Goal: Task Accomplishment & Management: Use online tool/utility

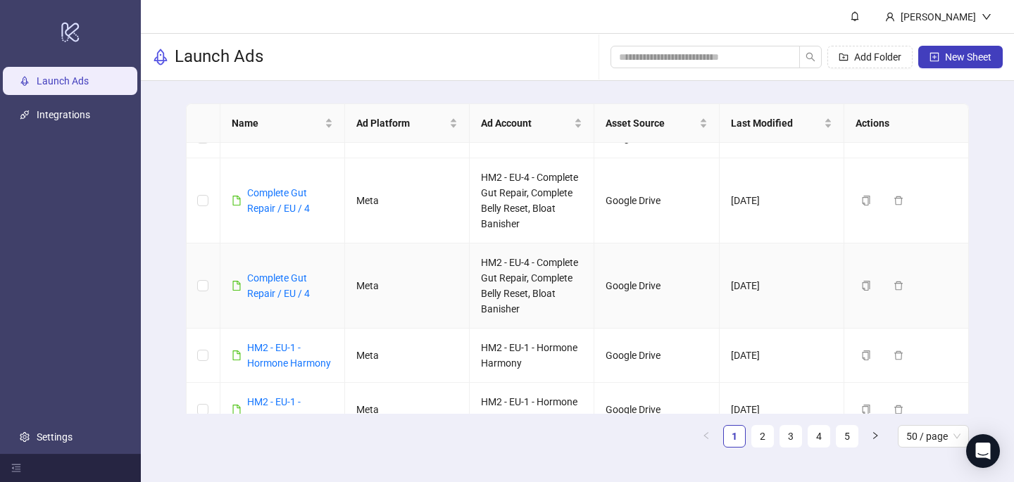
scroll to position [115, 0]
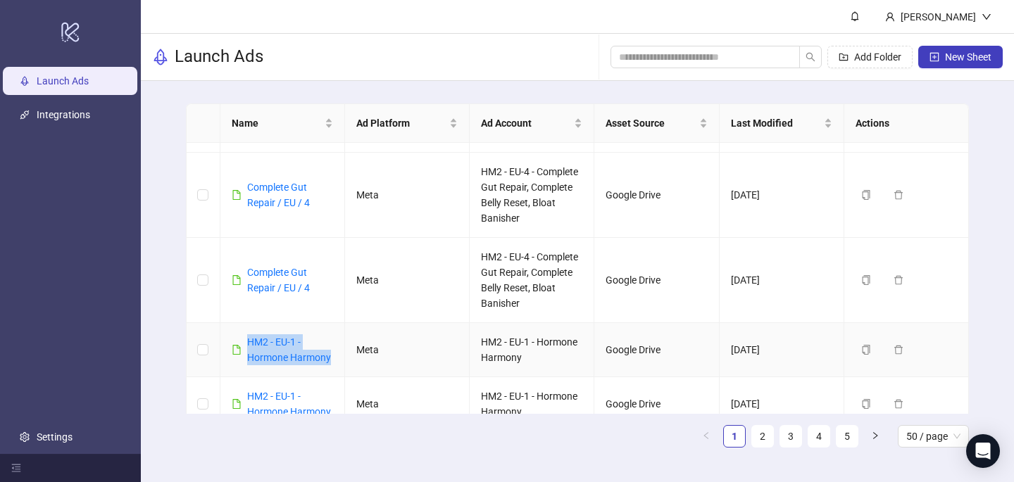
drag, startPoint x: 336, startPoint y: 357, endPoint x: 239, endPoint y: 334, distance: 99.2
click at [239, 337] on td "HM2 - EU-1 - Hormone Harmony" at bounding box center [282, 350] width 125 height 54
copy link "HM2 - EU-1 - Hormone Harmony"
click at [929, 61] on icon "plus-square" at bounding box center [934, 57] width 10 height 10
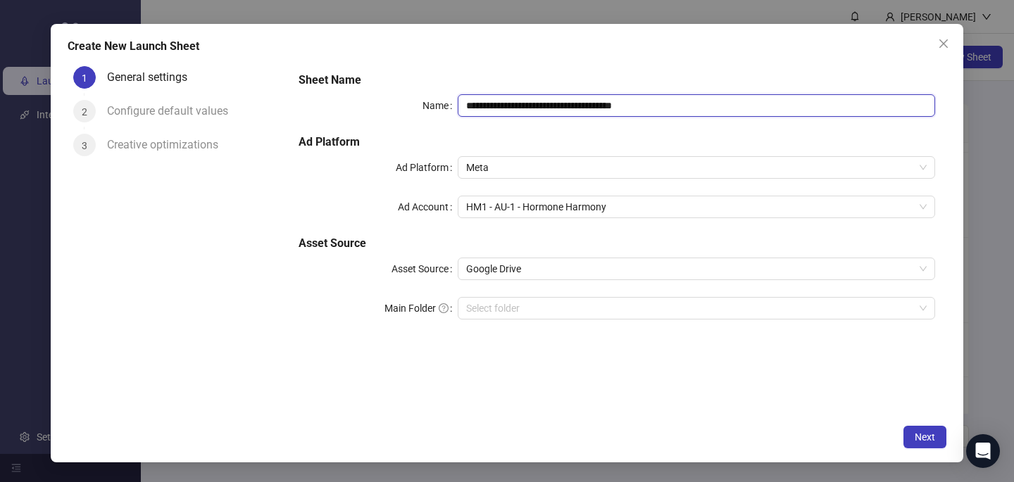
click at [577, 99] on input "**********" at bounding box center [696, 105] width 477 height 23
paste input "text"
type input "**********"
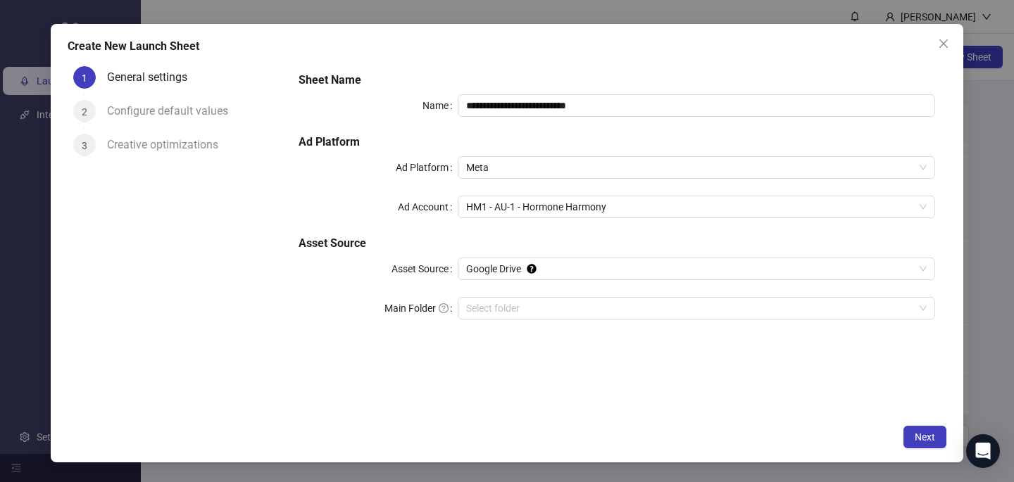
click at [599, 61] on form "**********" at bounding box center [616, 204] width 659 height 287
click at [556, 206] on span "HM1 - AU-1 - Hormone Harmony" at bounding box center [696, 206] width 461 height 21
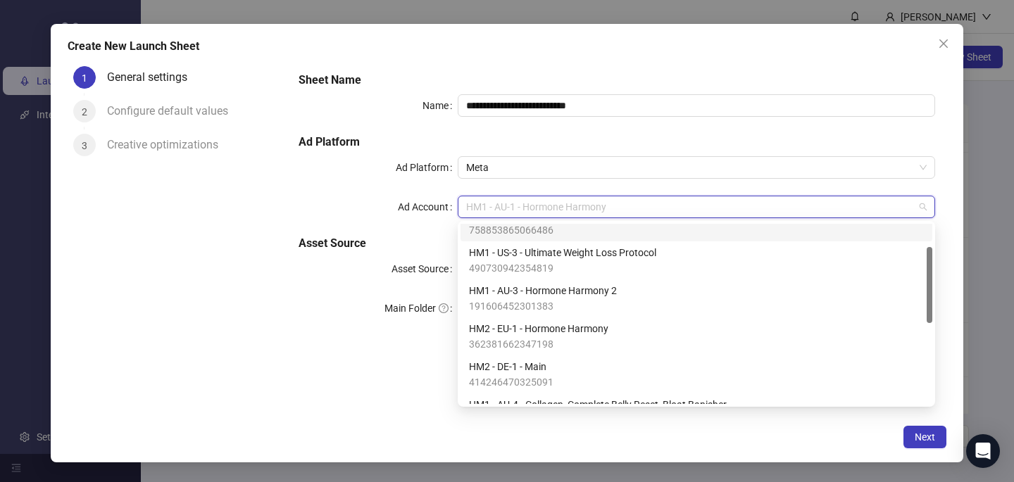
scroll to position [97, 0]
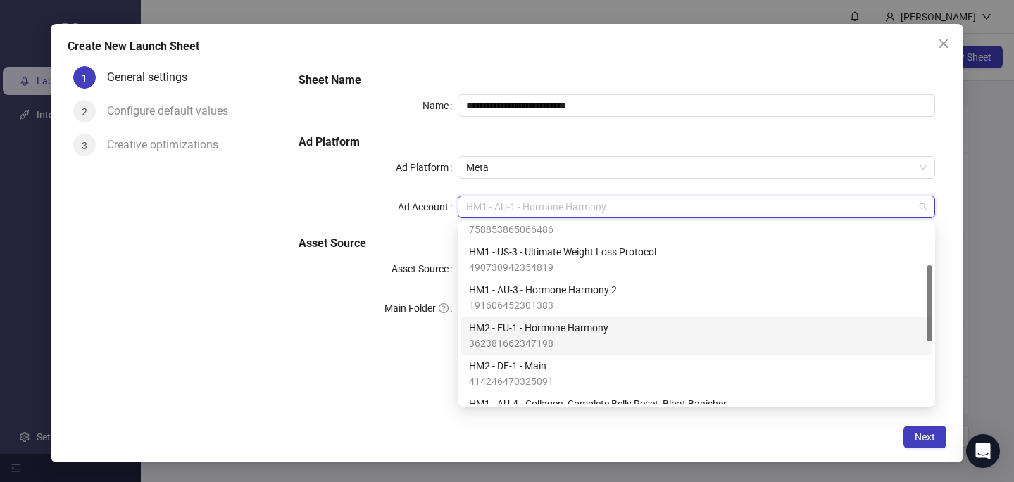
click at [551, 329] on span "HM2 - EU-1 - Hormone Harmony" at bounding box center [538, 327] width 139 height 15
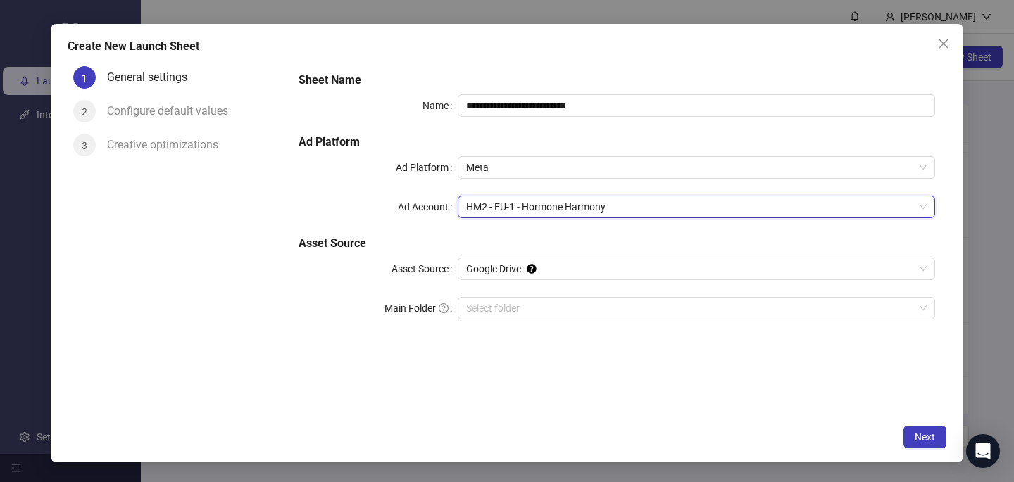
click at [625, 425] on div "**********" at bounding box center [507, 243] width 913 height 439
click at [930, 442] on span "Next" at bounding box center [925, 437] width 20 height 11
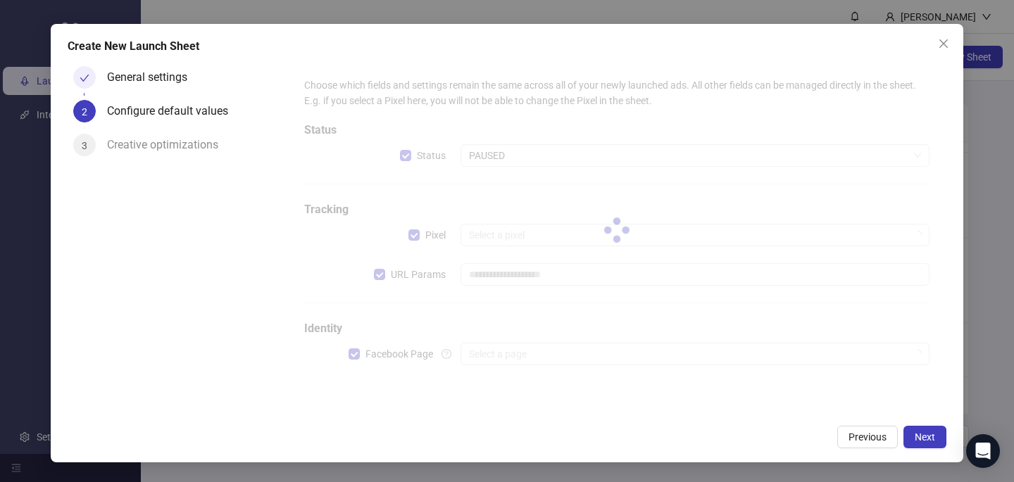
type input "**********"
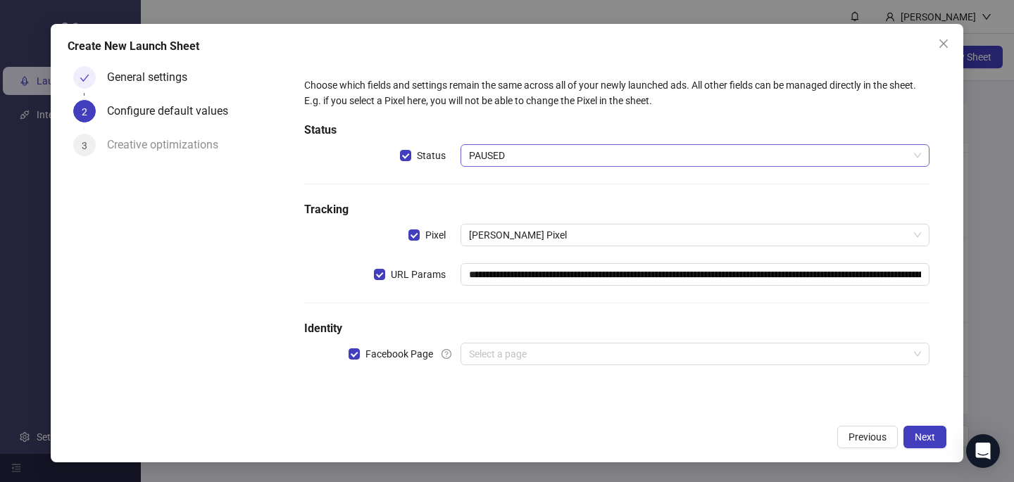
click at [698, 150] on span "PAUSED" at bounding box center [695, 155] width 452 height 21
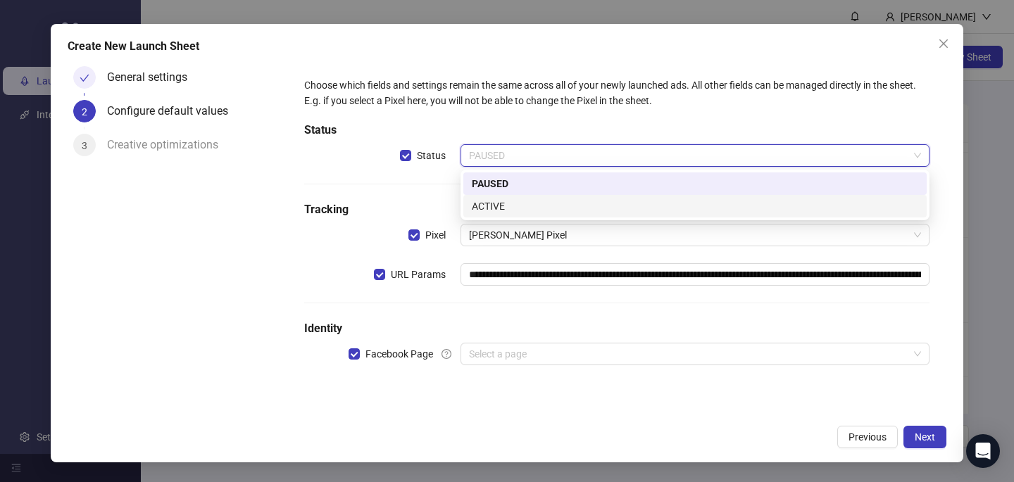
click at [632, 201] on div "ACTIVE" at bounding box center [695, 206] width 446 height 15
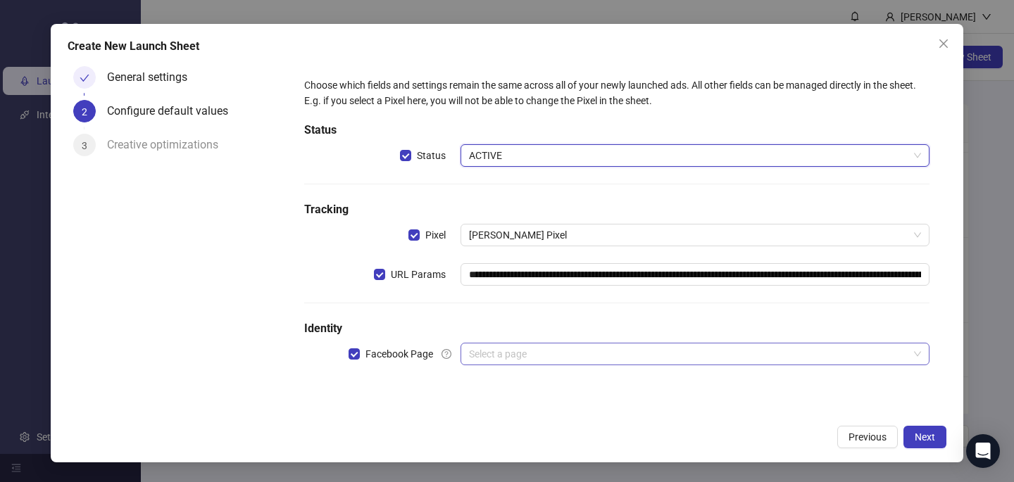
click at [562, 351] on input "search" at bounding box center [688, 354] width 439 height 21
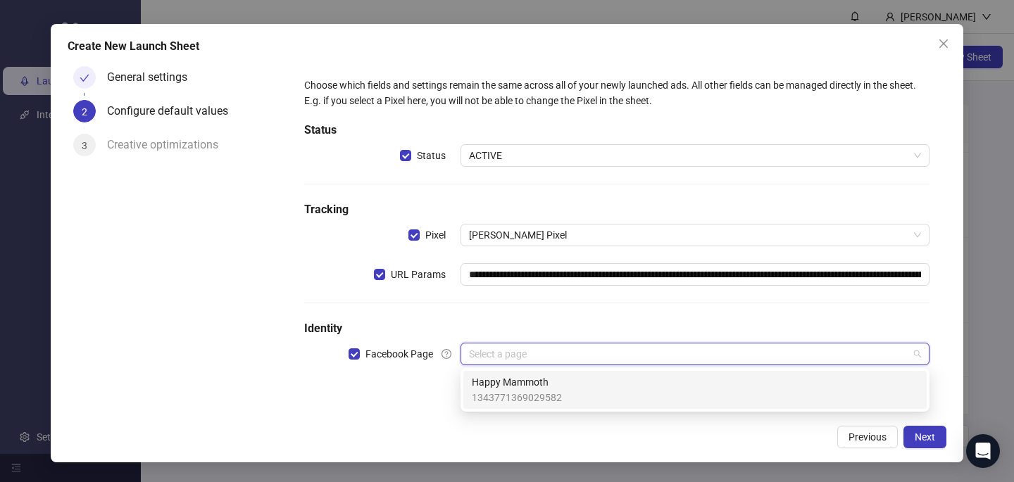
click at [554, 382] on span "Happy Mammoth" at bounding box center [517, 382] width 90 height 15
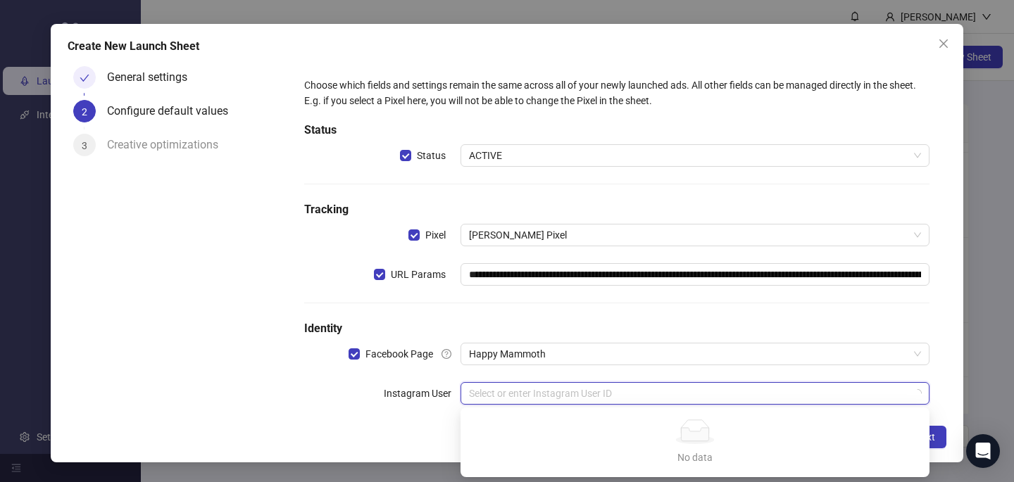
click at [553, 383] on input "search" at bounding box center [688, 393] width 439 height 21
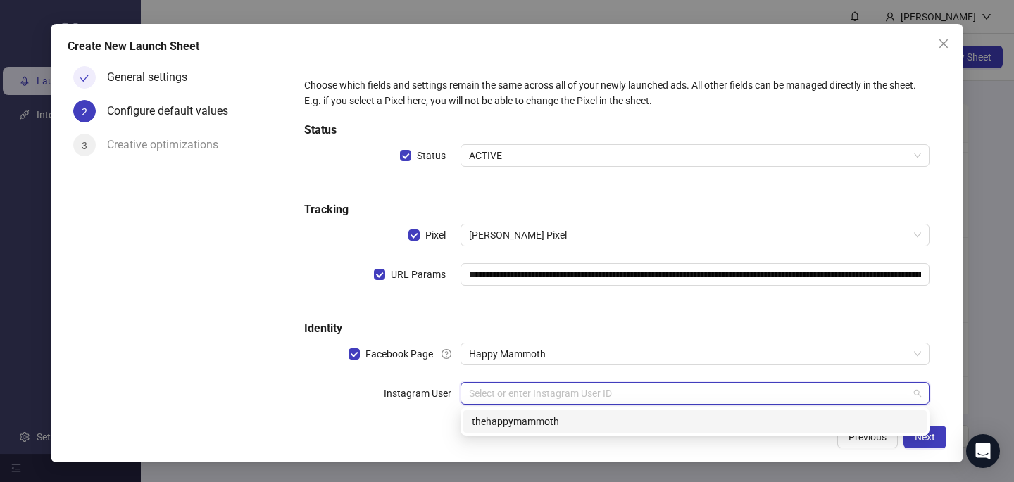
click at [544, 418] on div "thehappymammoth" at bounding box center [695, 421] width 446 height 15
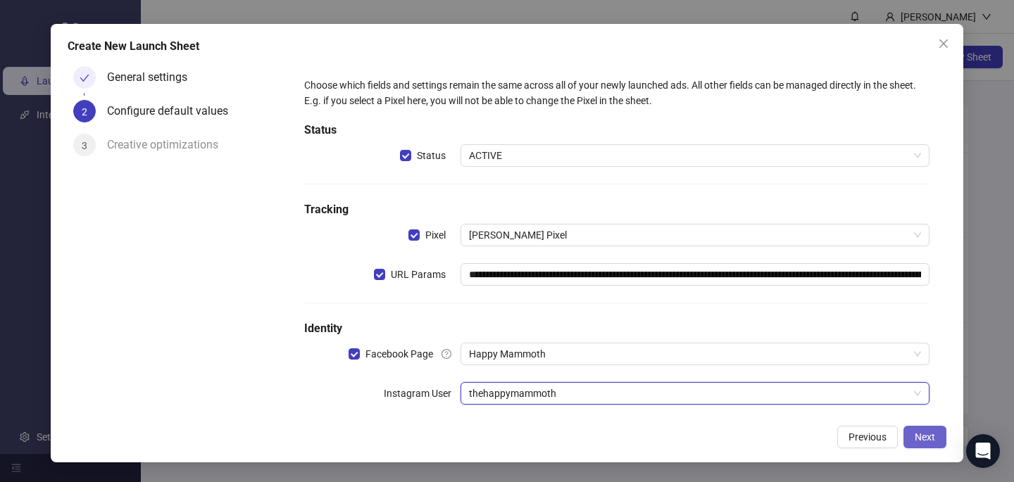
click at [921, 437] on span "Next" at bounding box center [925, 437] width 20 height 11
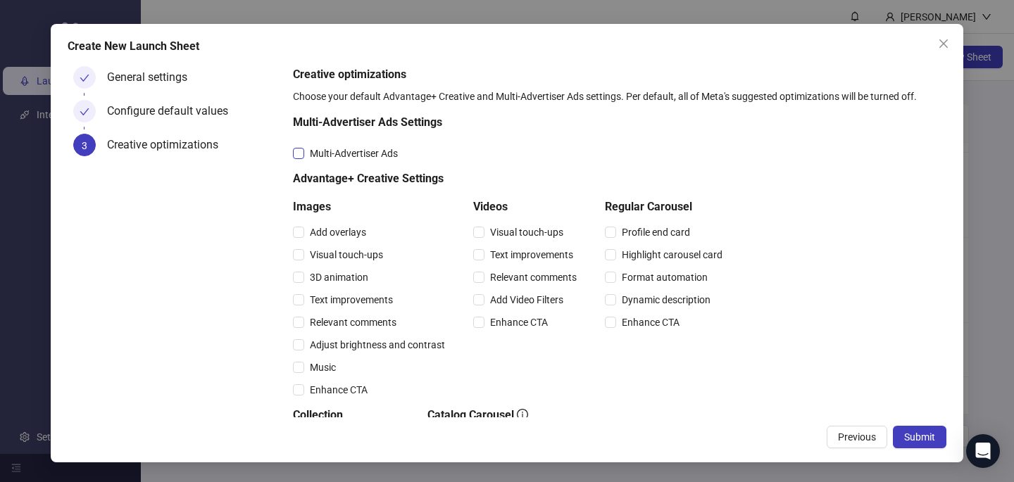
click at [354, 157] on span "Multi-Advertiser Ads" at bounding box center [353, 153] width 99 height 15
click at [367, 316] on span "Relevant comments" at bounding box center [353, 322] width 98 height 15
click at [558, 270] on span "Relevant comments" at bounding box center [533, 277] width 98 height 15
click at [927, 430] on button "Submit" at bounding box center [920, 437] width 54 height 23
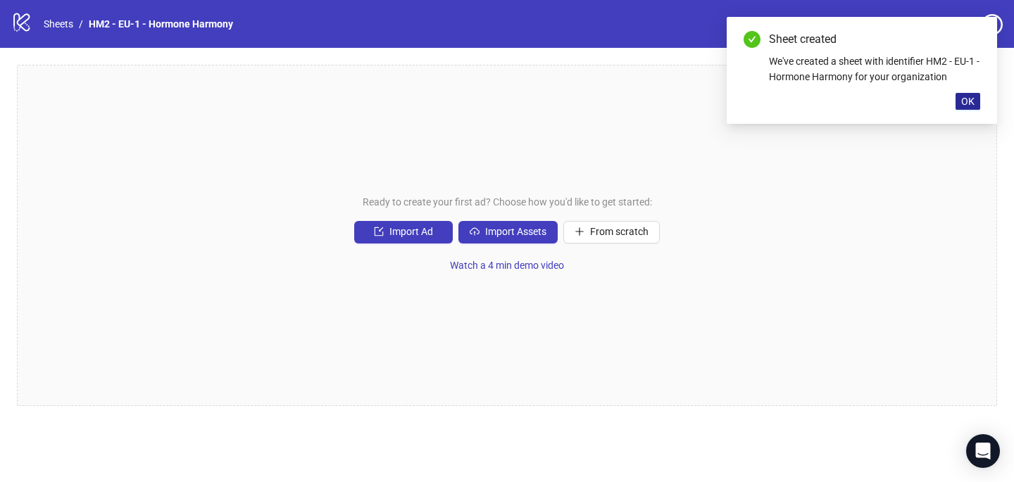
click at [972, 104] on span "OK" at bounding box center [967, 101] width 13 height 11
